Goal: Task Accomplishment & Management: Use online tool/utility

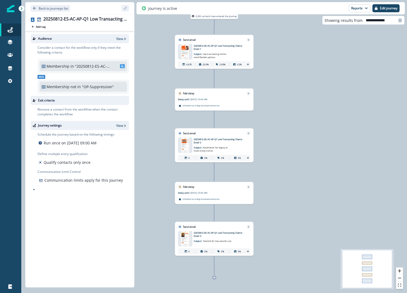
click at [220, 48] on p "20250812-ES-AC-AP-Q1 Low Transacting Clients Email 1" at bounding box center [218, 47] width 49 height 6
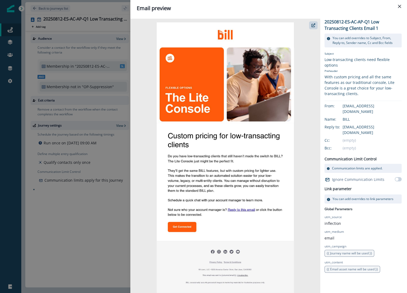
click at [187, 226] on img at bounding box center [225, 156] width 190 height 274
click at [313, 26] on icon "button" at bounding box center [314, 25] width 4 height 4
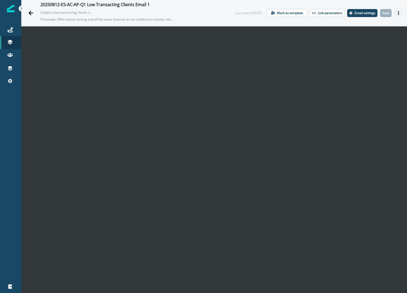
click at [399, 12] on icon "Actions" at bounding box center [399, 13] width 4 height 4
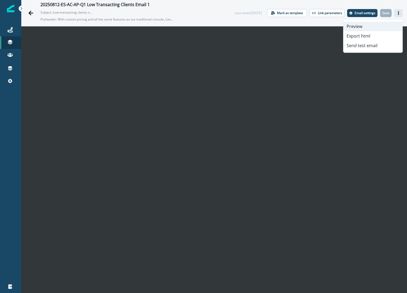
click at [367, 26] on button "Preview" at bounding box center [373, 27] width 59 height 10
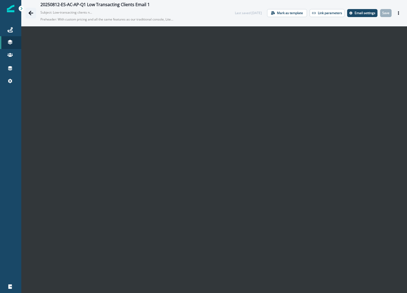
click at [29, 13] on icon "Go back" at bounding box center [30, 13] width 5 height 5
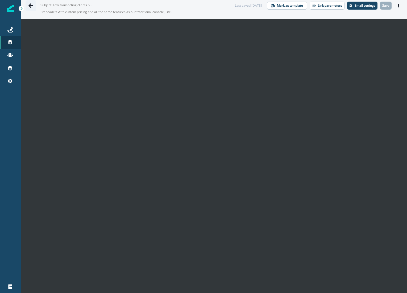
click at [32, 5] on icon "Go back" at bounding box center [30, 5] width 5 height 5
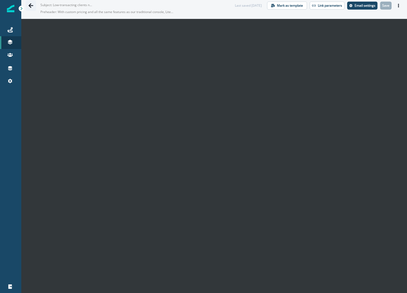
click at [32, 5] on icon "Go back" at bounding box center [30, 5] width 5 height 5
